Goal: Task Accomplishment & Management: Use online tool/utility

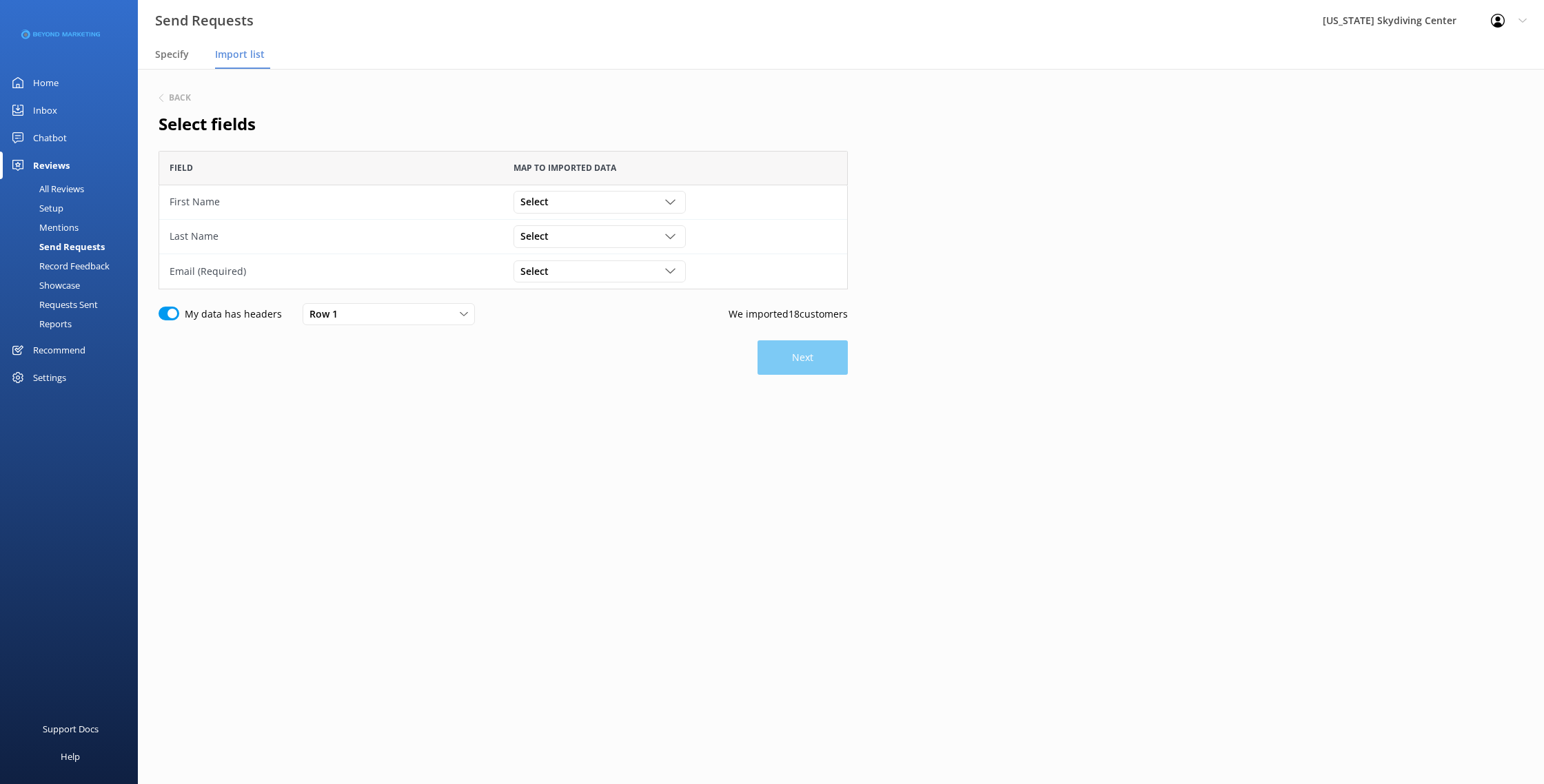
scroll to position [138, 689]
click at [607, 188] on div "Select Customer Id First Name Last Name Email Gender Age Weight Day of birth Ad…" at bounding box center [675, 202] width 344 height 35
click at [604, 205] on div "Select" at bounding box center [599, 202] width 165 height 15
click at [587, 258] on link "First Name" at bounding box center [599, 258] width 170 height 27
click at [587, 240] on div "Select" at bounding box center [599, 236] width 165 height 15
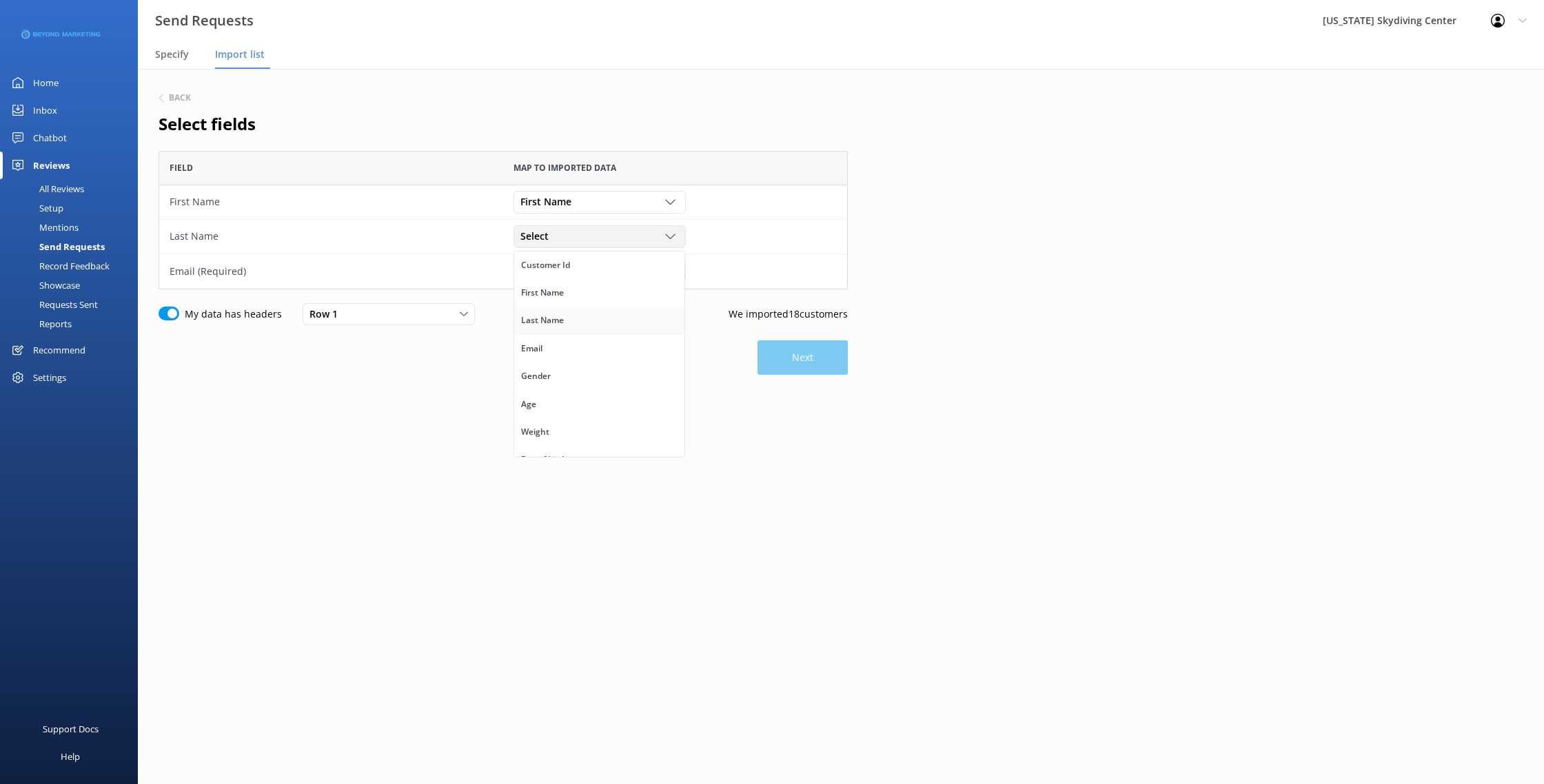
click at [586, 318] on link "Last Name" at bounding box center [599, 320] width 170 height 27
click at [586, 270] on div "Select" at bounding box center [599, 271] width 165 height 15
click at [586, 374] on link "Email" at bounding box center [599, 383] width 170 height 27
